Goal: Task Accomplishment & Management: Manage account settings

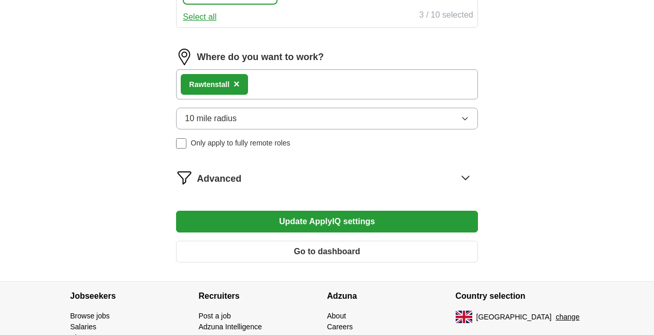
scroll to position [544, 0]
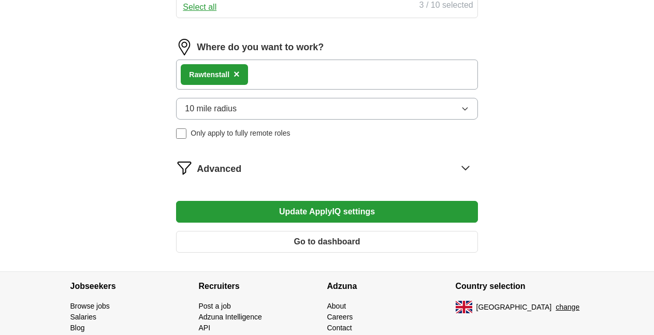
click at [333, 211] on button "Update ApplyIQ settings" at bounding box center [326, 212] width 301 height 22
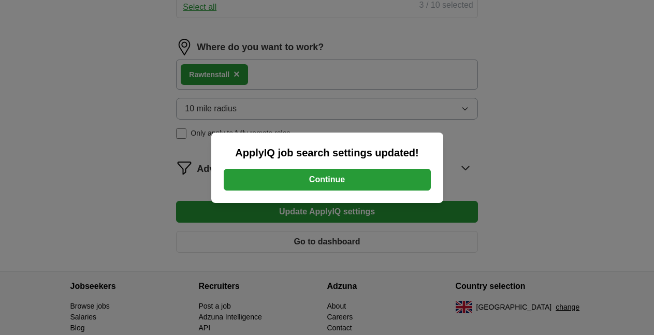
click at [315, 175] on button "Continue" at bounding box center [327, 180] width 207 height 22
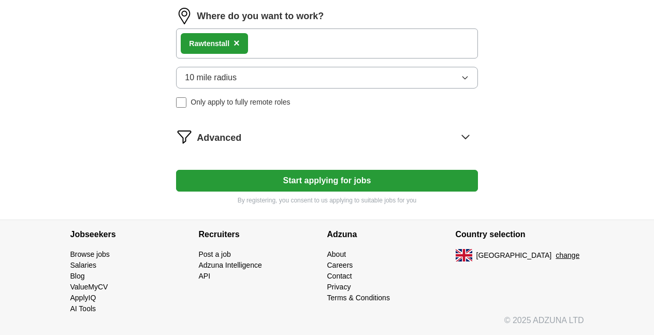
scroll to position [549, 0]
click at [236, 40] on span "×" at bounding box center [237, 42] width 6 height 11
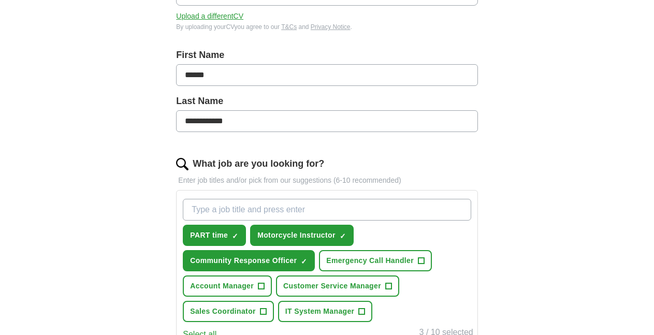
scroll to position [0, 0]
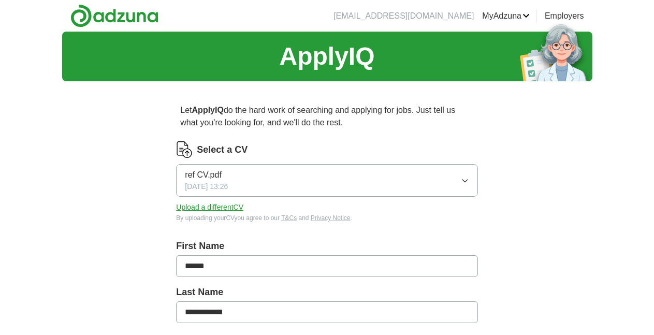
click at [0, 0] on link "Alerts" at bounding box center [0, 0] width 0 height 0
